Goal: Transaction & Acquisition: Purchase product/service

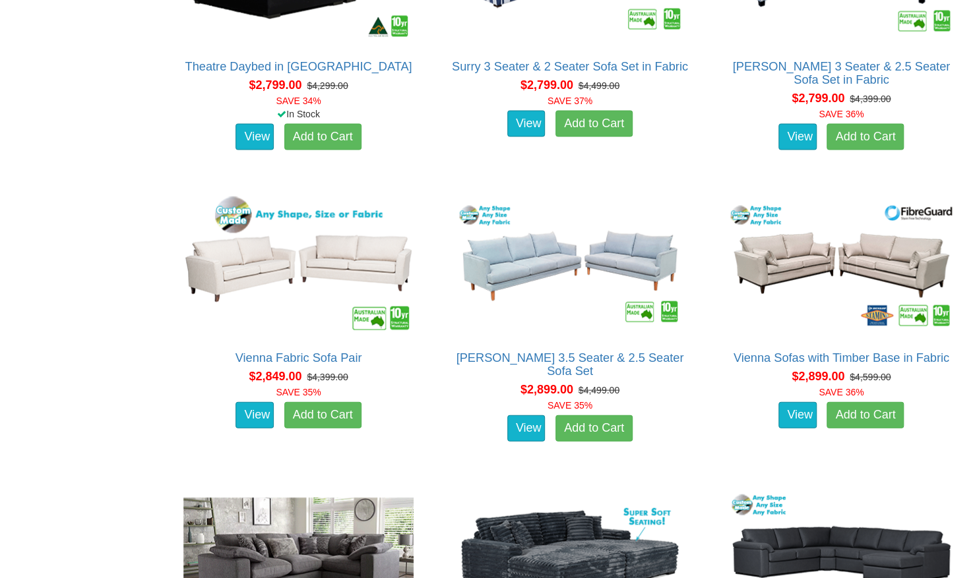
scroll to position [4357, 0]
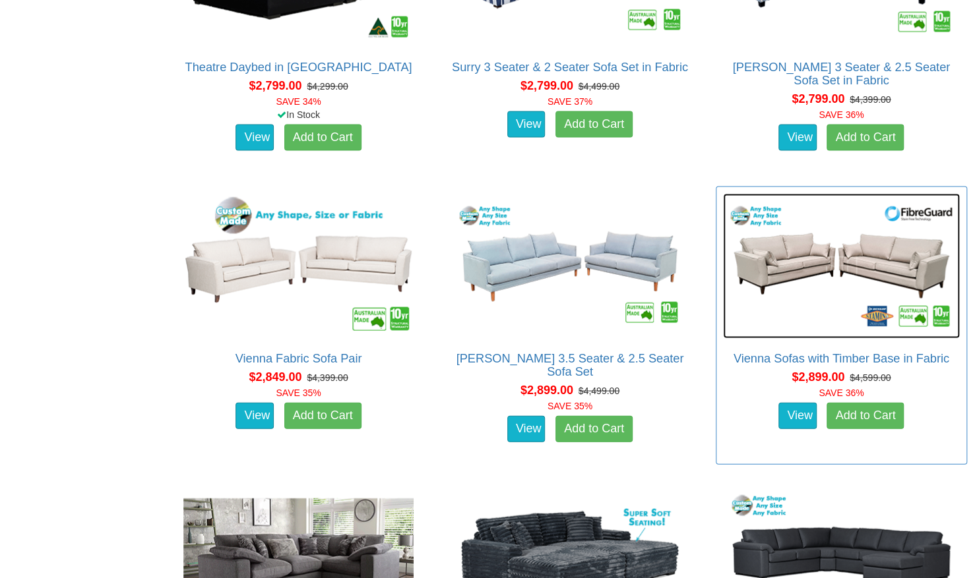
click at [837, 255] on img at bounding box center [841, 265] width 237 height 145
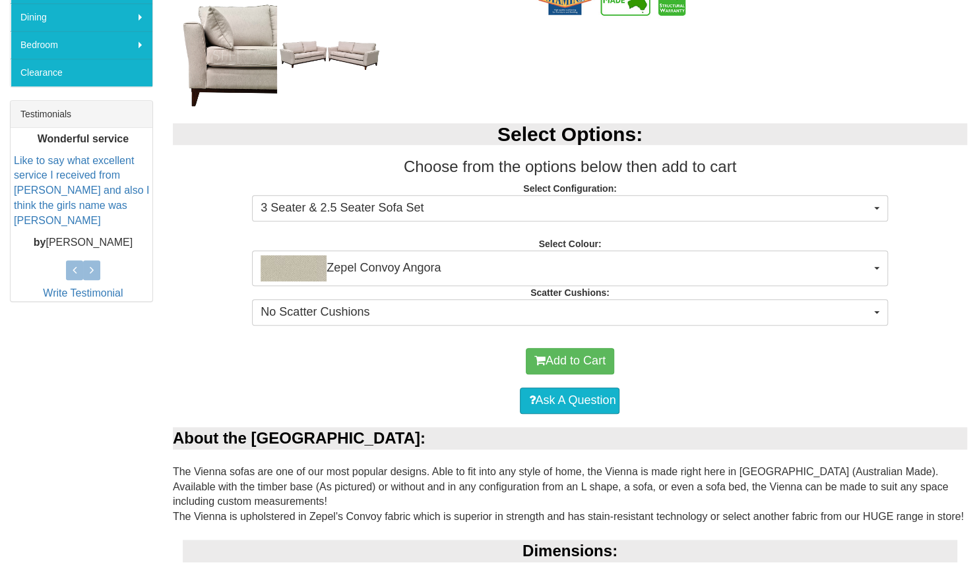
scroll to position [459, 0]
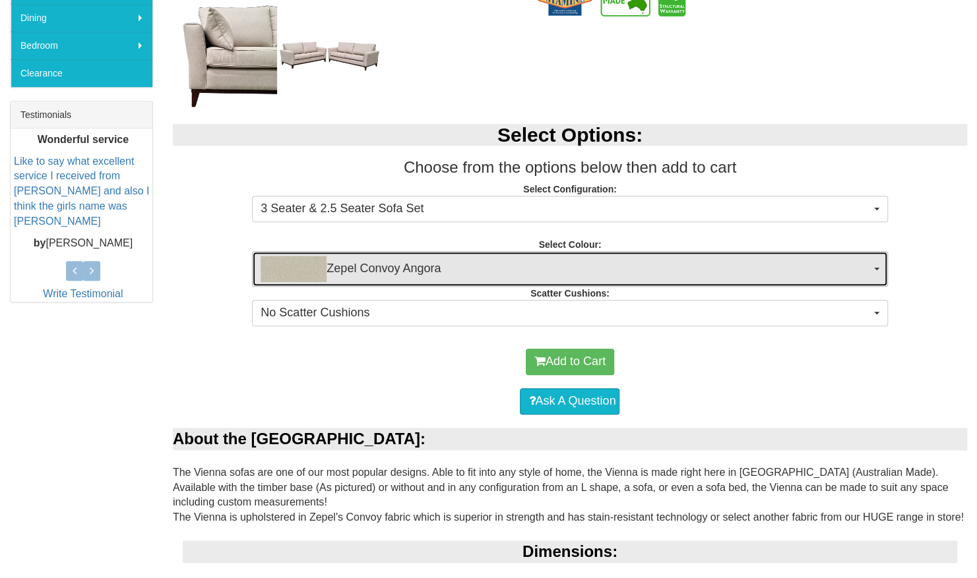
click at [550, 251] on button "Zepel Convoy Angora" at bounding box center [569, 269] width 635 height 36
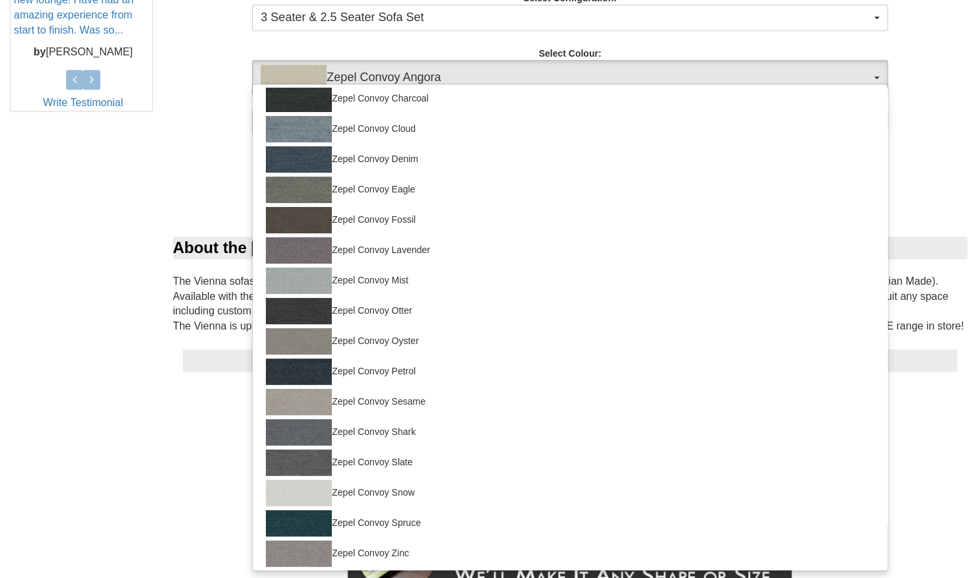
scroll to position [0, 0]
